Goal: Transaction & Acquisition: Purchase product/service

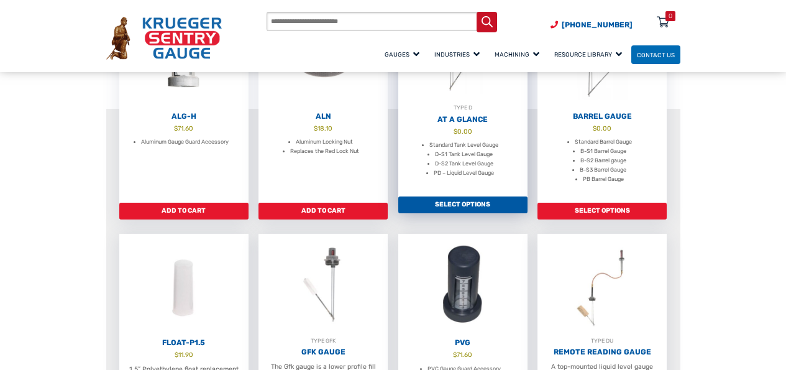
scroll to position [373, 0]
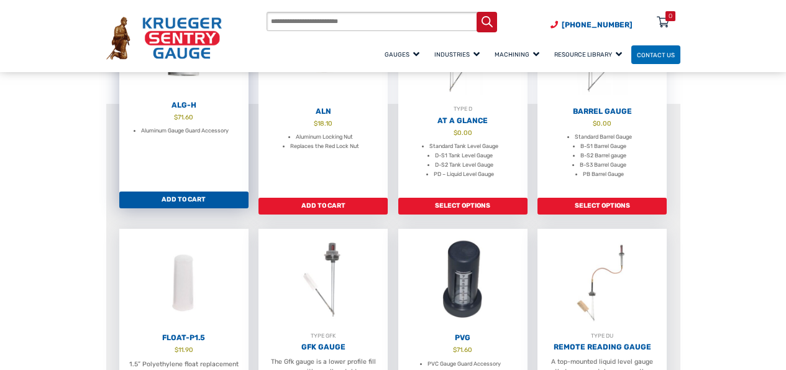
click at [173, 200] on link "Add to cart" at bounding box center [183, 199] width 129 height 17
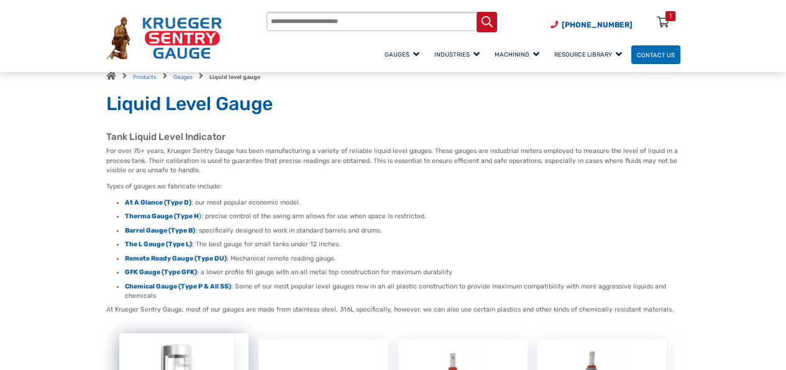
scroll to position [0, 0]
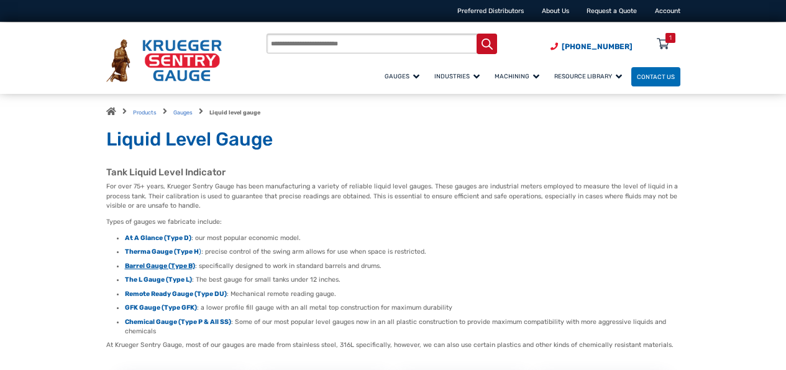
click at [166, 267] on strong "Barrel Gauge (Type B)" at bounding box center [160, 266] width 70 height 8
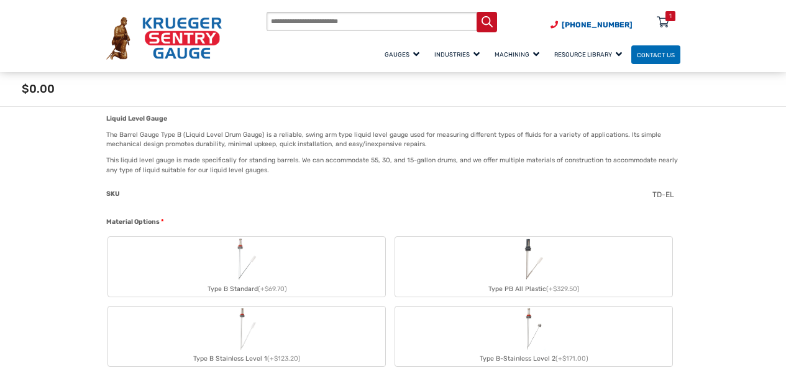
scroll to position [373, 0]
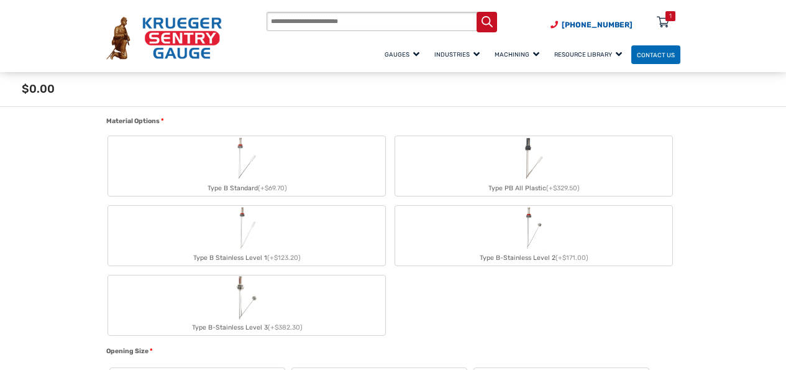
drag, startPoint x: 266, startPoint y: 254, endPoint x: 254, endPoint y: 251, distance: 12.1
click at [266, 254] on div "Type B Stainless Level 1 (+$123.20)" at bounding box center [246, 257] width 277 height 15
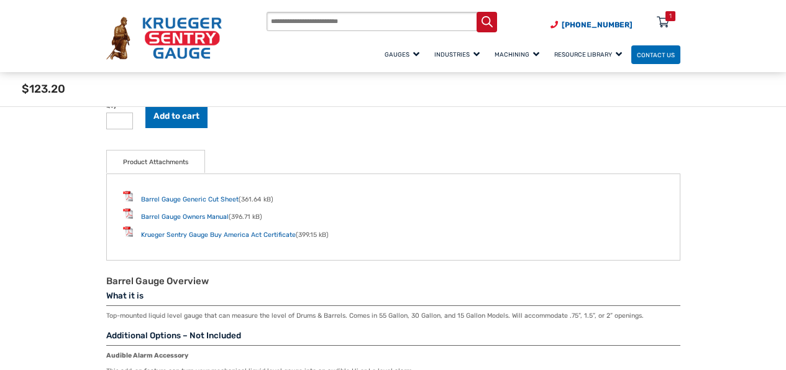
scroll to position [1384, 0]
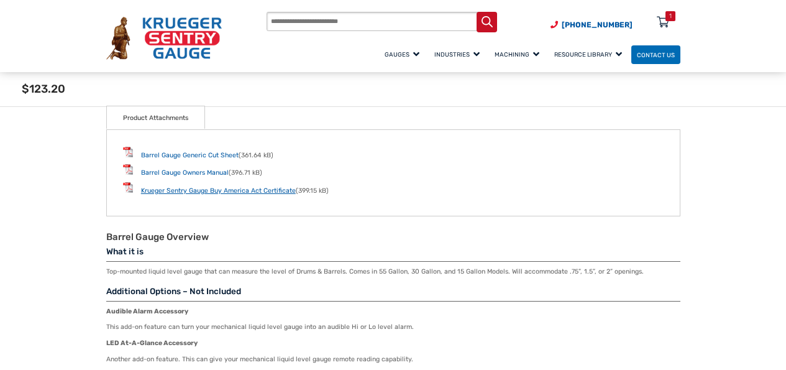
click at [188, 188] on link "Krueger Sentry Gauge Buy America Act Certificate" at bounding box center [218, 190] width 155 height 8
